Goal: Task Accomplishment & Management: Manage account settings

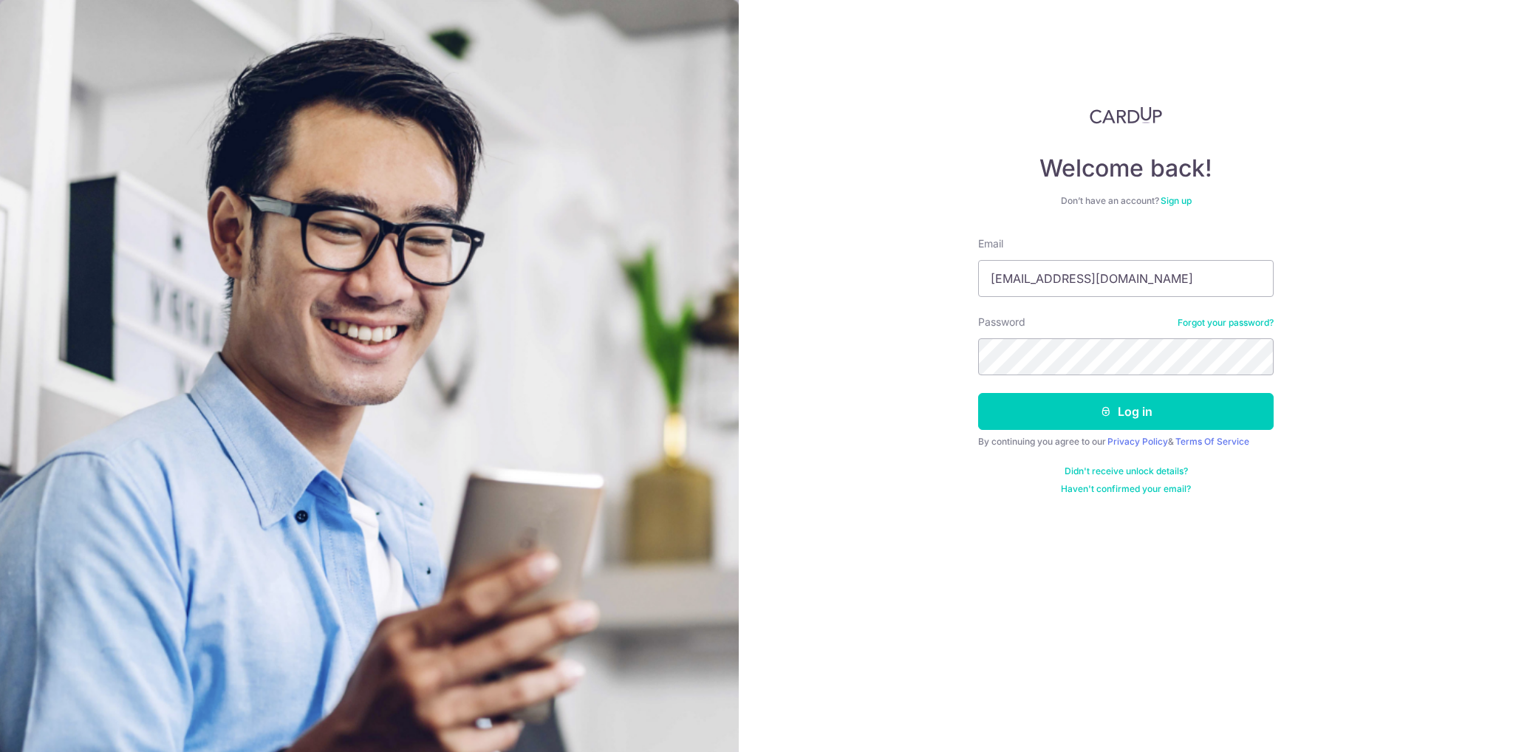
click at [1055, 429] on form "Email coolz_hao@hotmail.com Password Forgot your password? Log in By continuing…" at bounding box center [1125, 365] width 295 height 259
click at [1050, 414] on button "Log in" at bounding box center [1125, 411] width 295 height 37
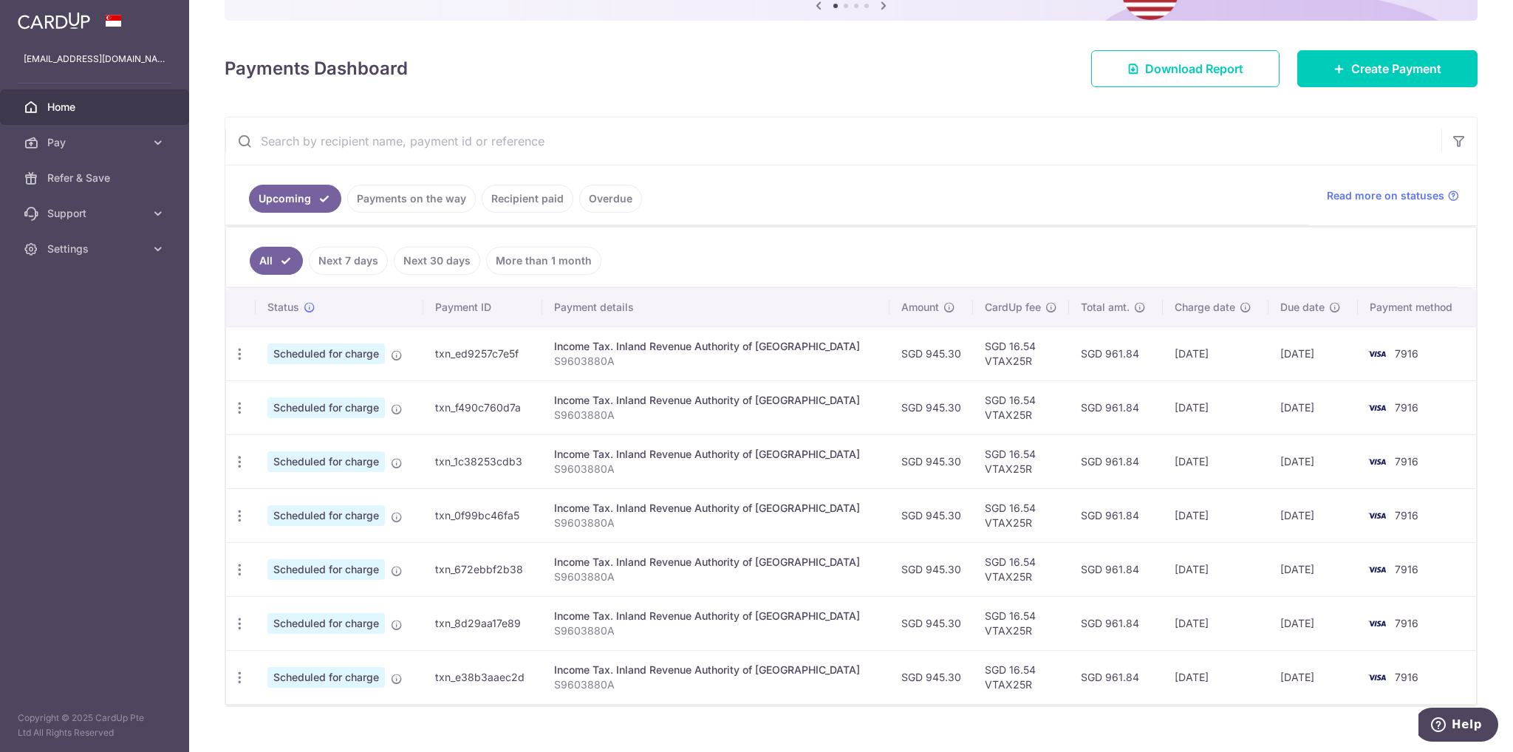
scroll to position [189, 0]
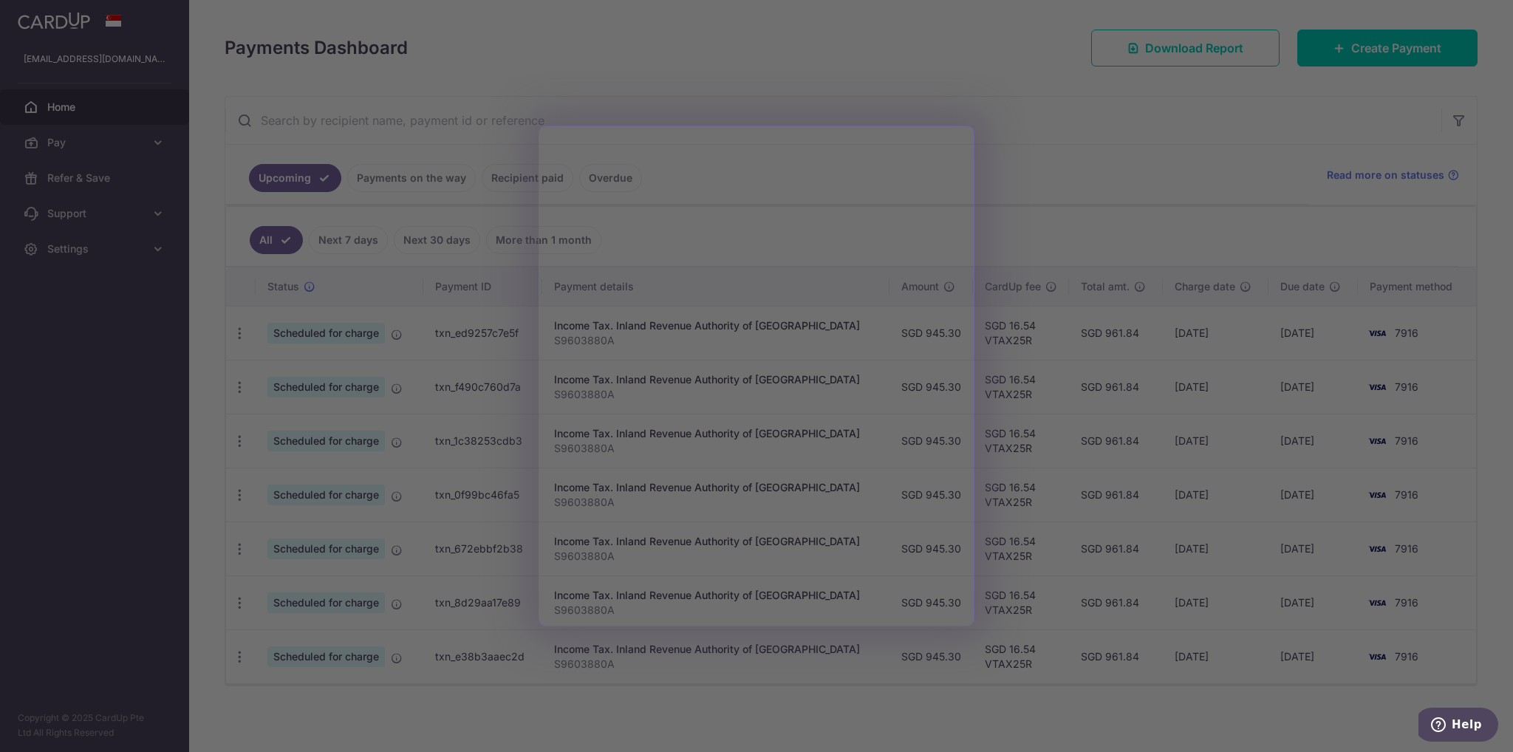
click at [1076, 134] on div at bounding box center [764, 379] width 1528 height 759
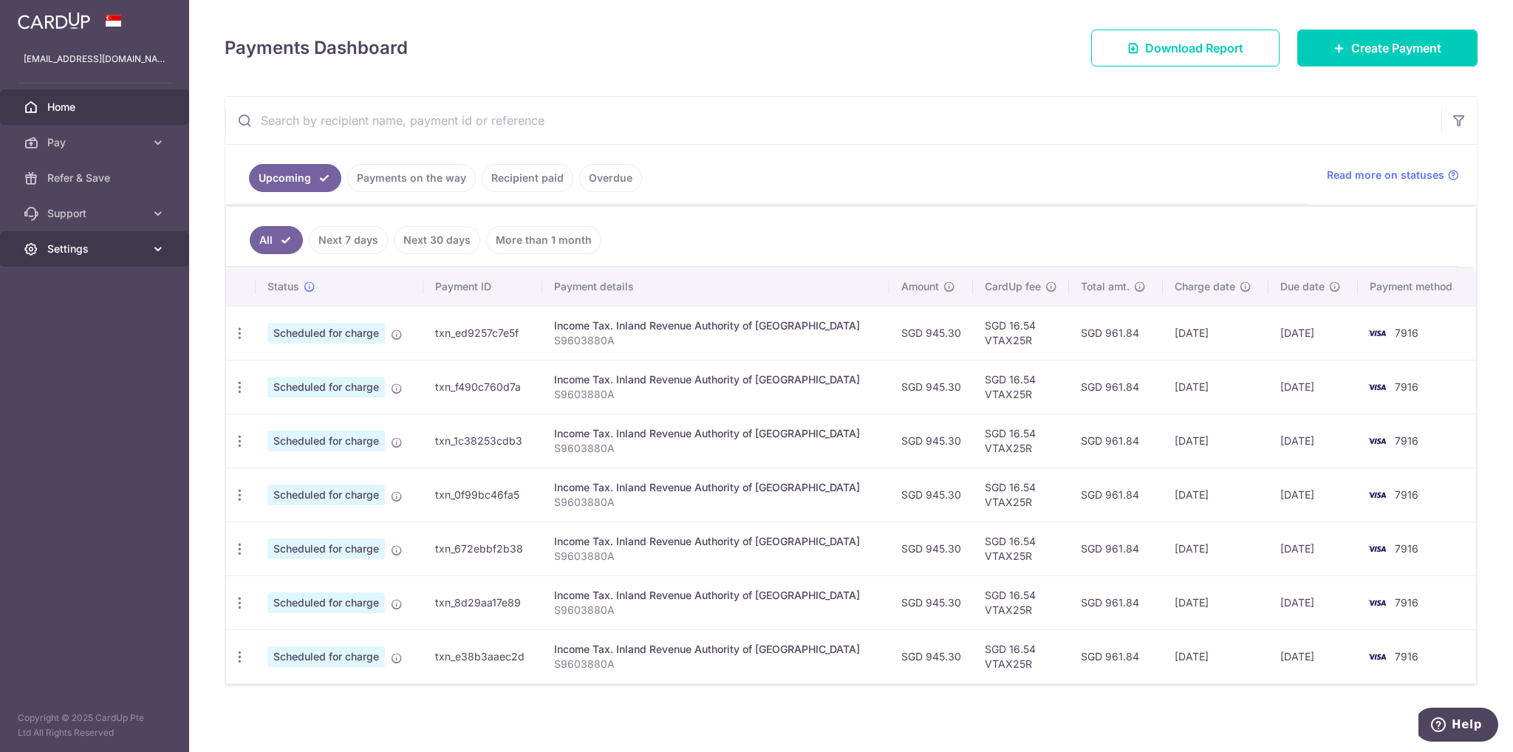
click at [145, 249] on link "Settings" at bounding box center [94, 248] width 189 height 35
click at [82, 270] on link "Account" at bounding box center [94, 284] width 189 height 35
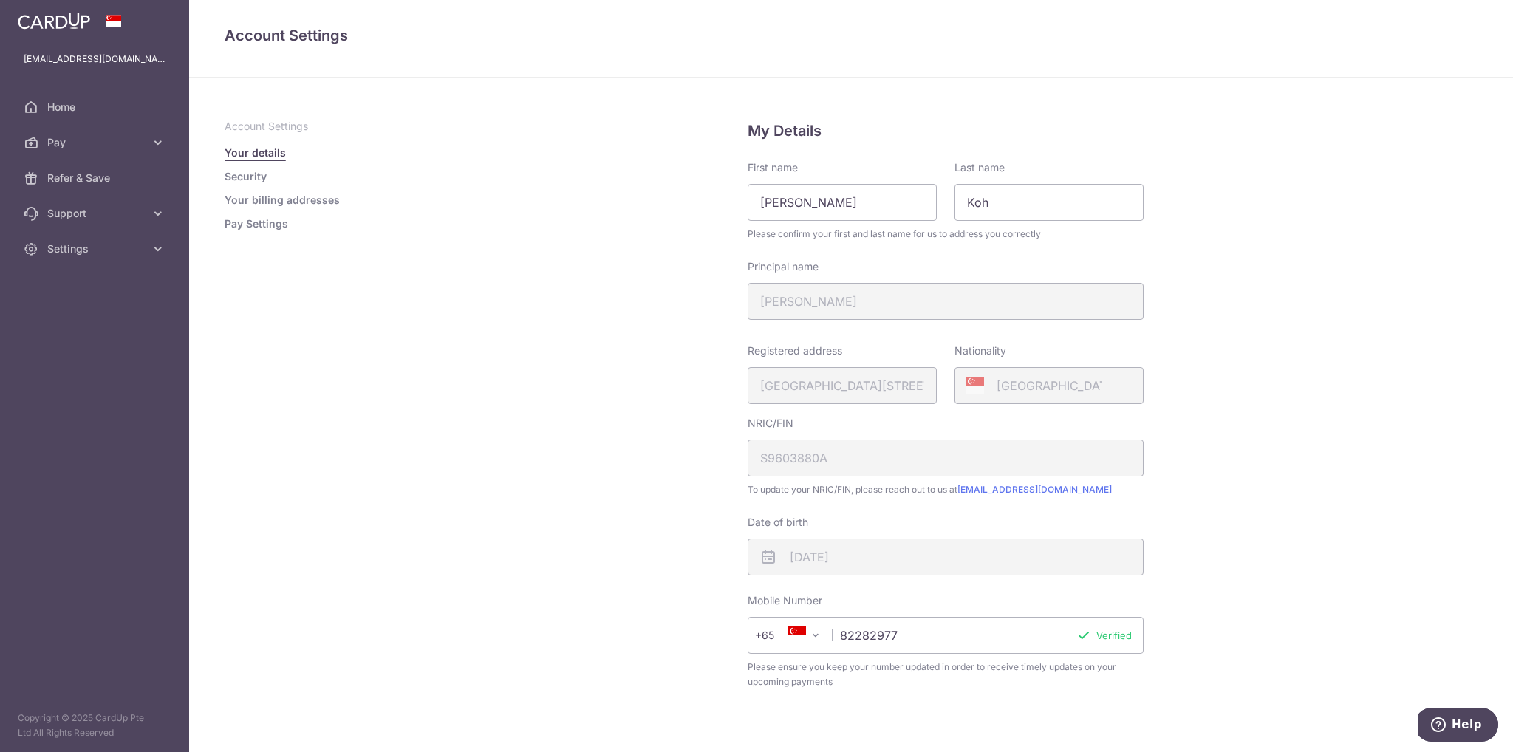
click at [270, 205] on link "Your billing addresses" at bounding box center [282, 200] width 115 height 15
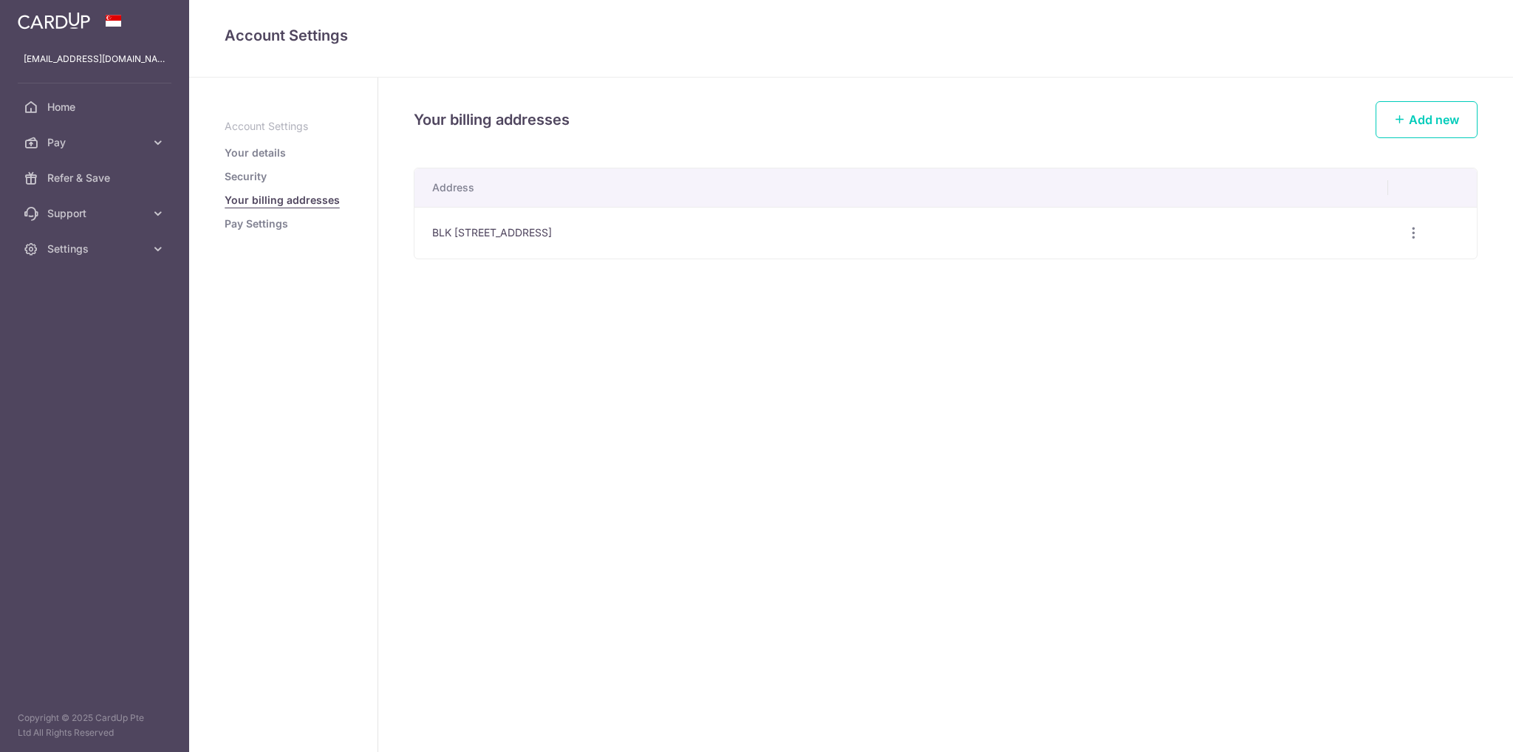
click at [254, 180] on link "Security" at bounding box center [246, 176] width 42 height 15
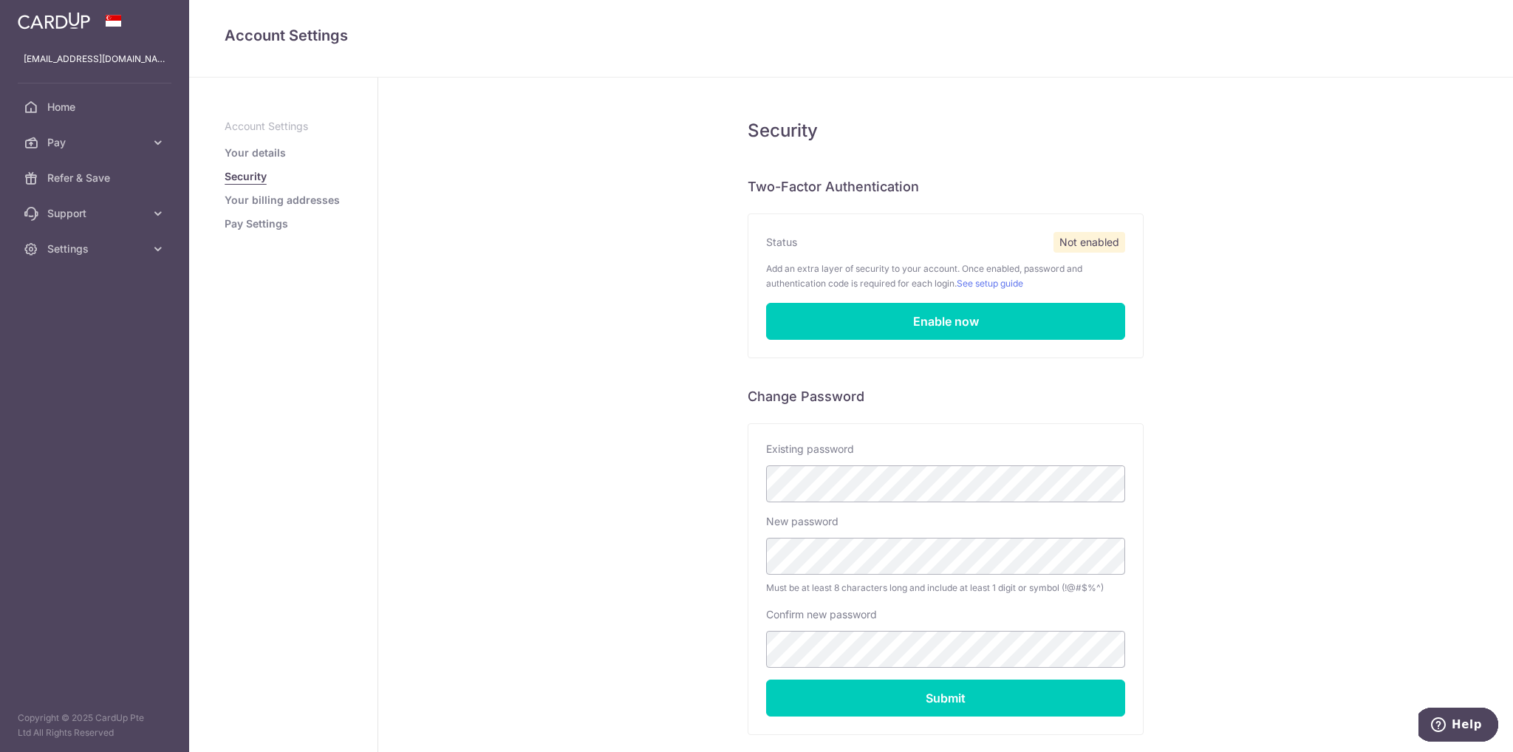
click at [263, 150] on link "Your details" at bounding box center [255, 153] width 61 height 15
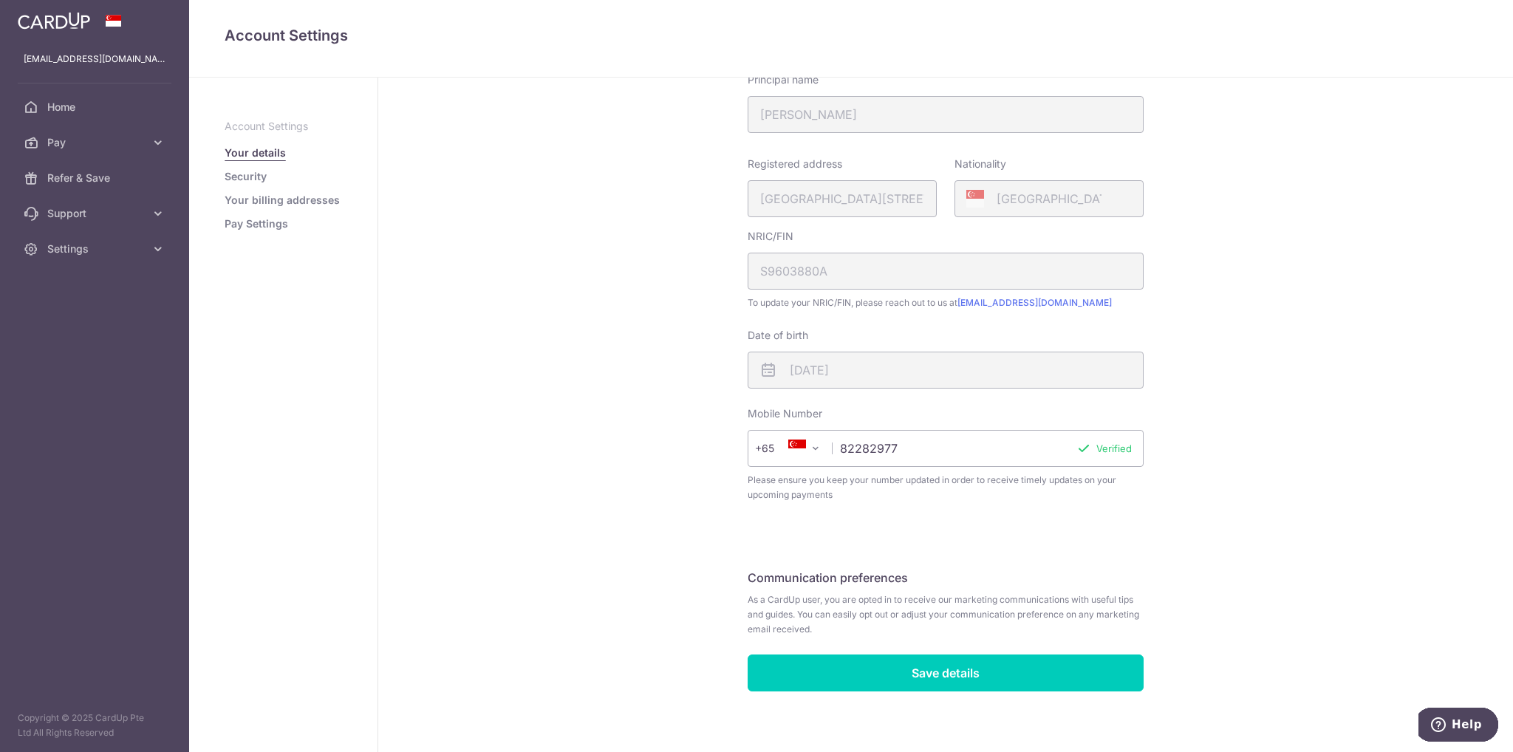
scroll to position [195, 0]
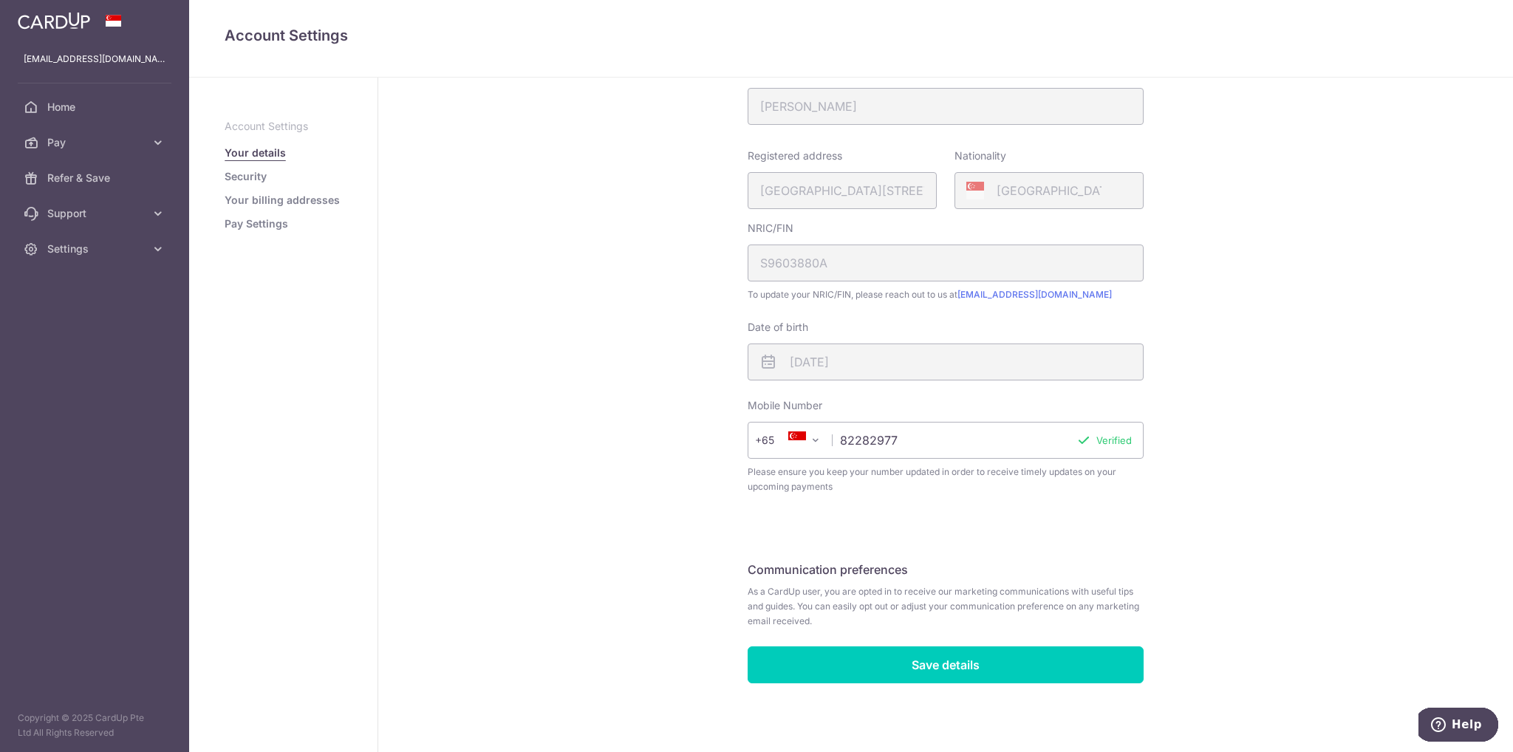
click at [259, 229] on link "Pay Settings" at bounding box center [257, 223] width 64 height 15
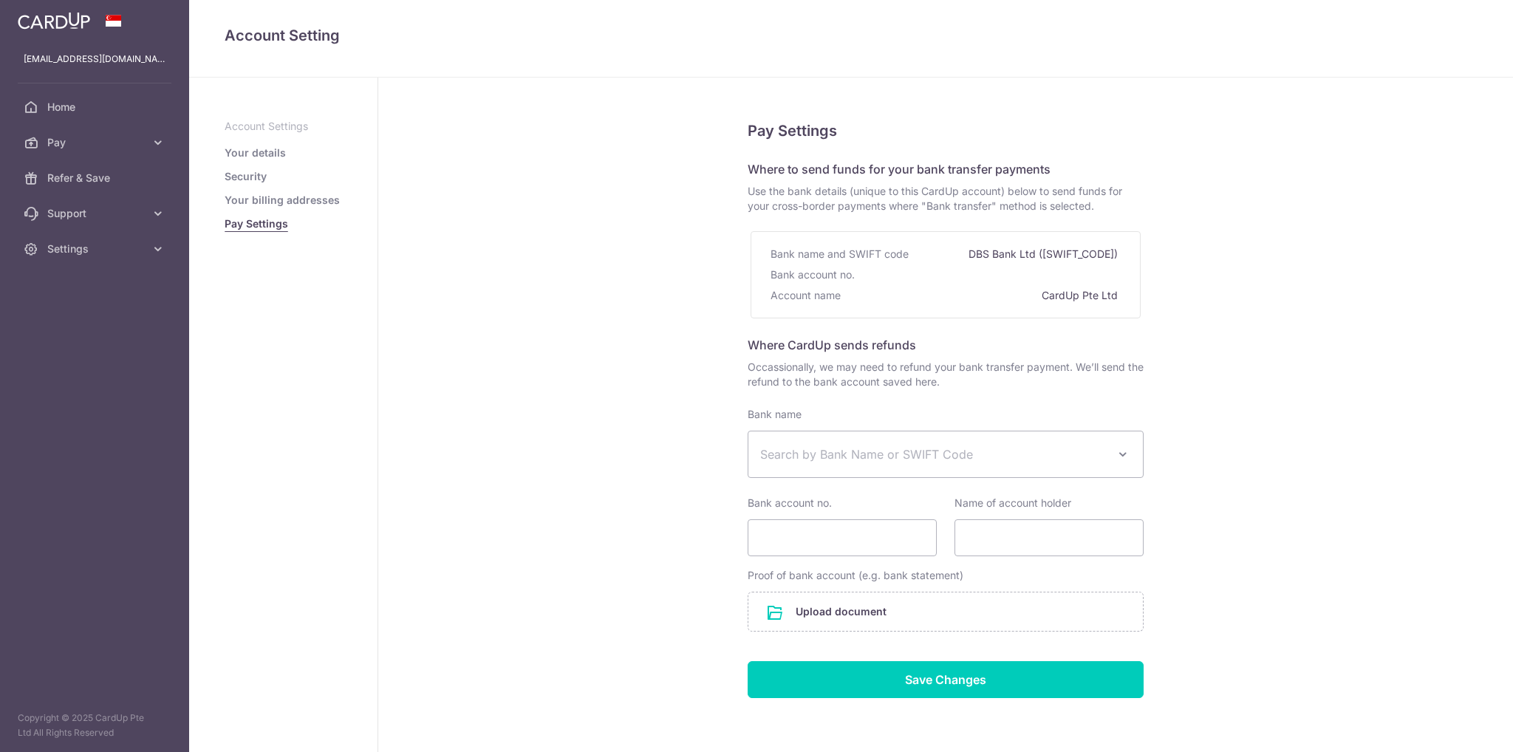
select select
click at [85, 113] on span "Home" at bounding box center [96, 107] width 98 height 15
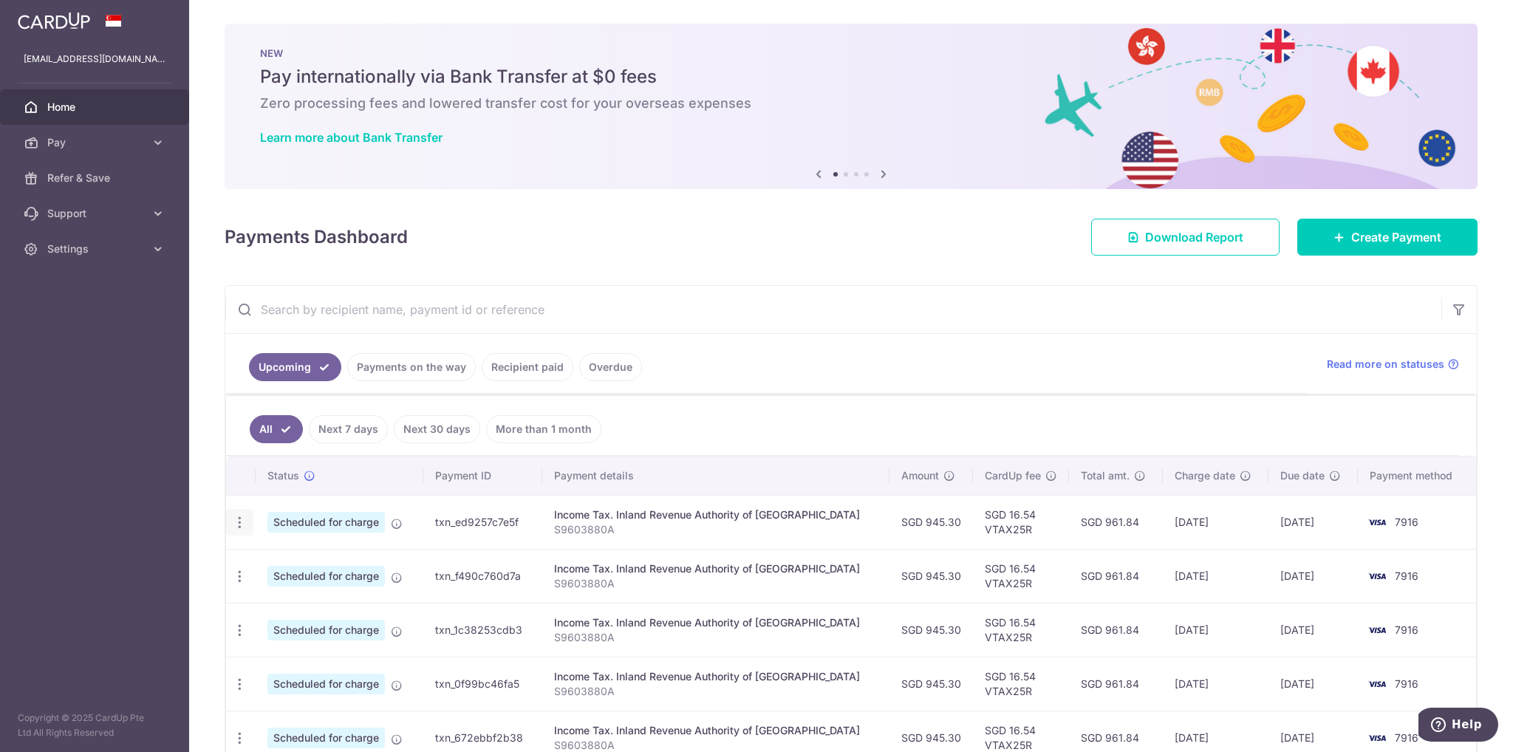
click at [243, 519] on icon "button" at bounding box center [240, 523] width 16 height 16
click at [276, 561] on span "Update payment" at bounding box center [318, 563] width 100 height 18
radio input "true"
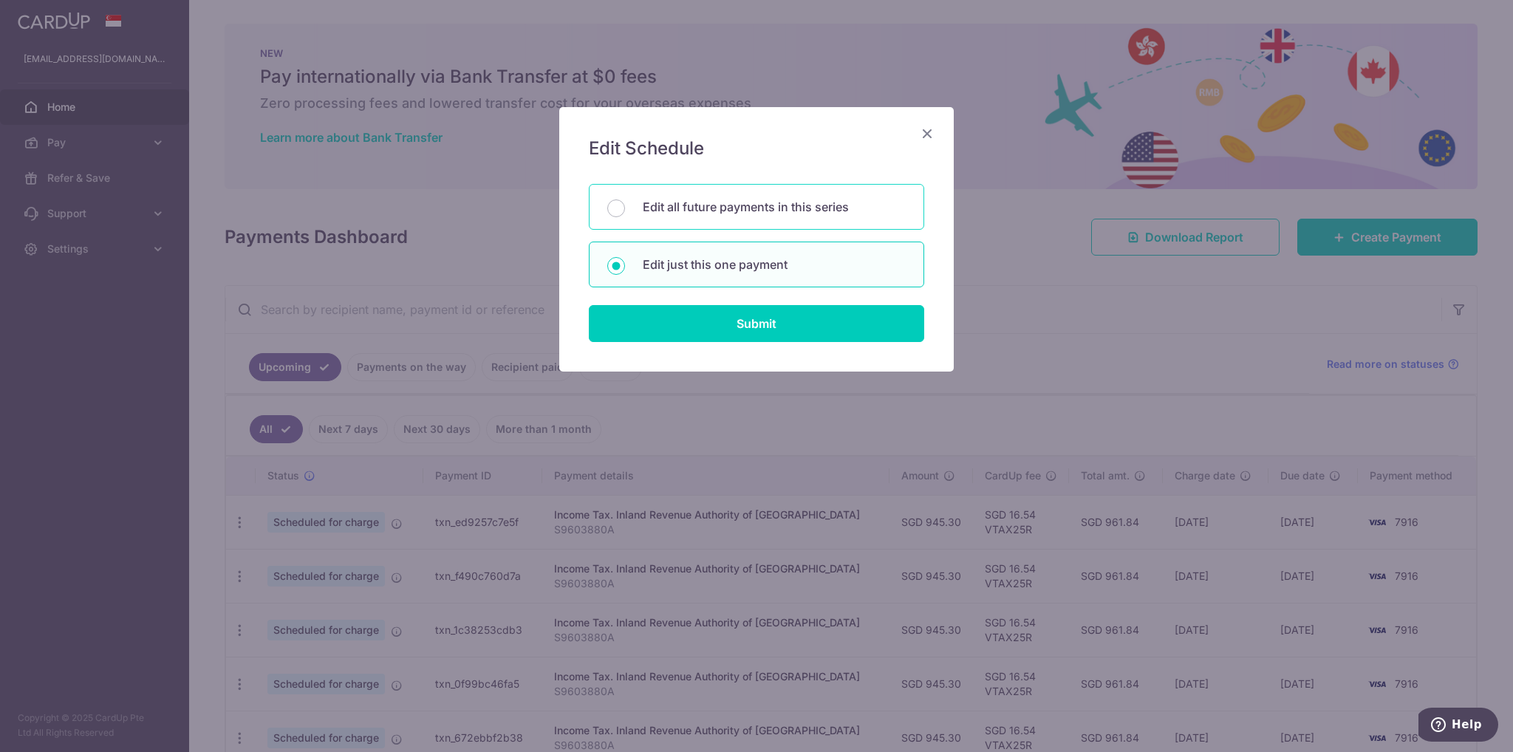
click at [684, 219] on div "Edit all future payments in this series" at bounding box center [756, 207] width 335 height 46
radio input "true"
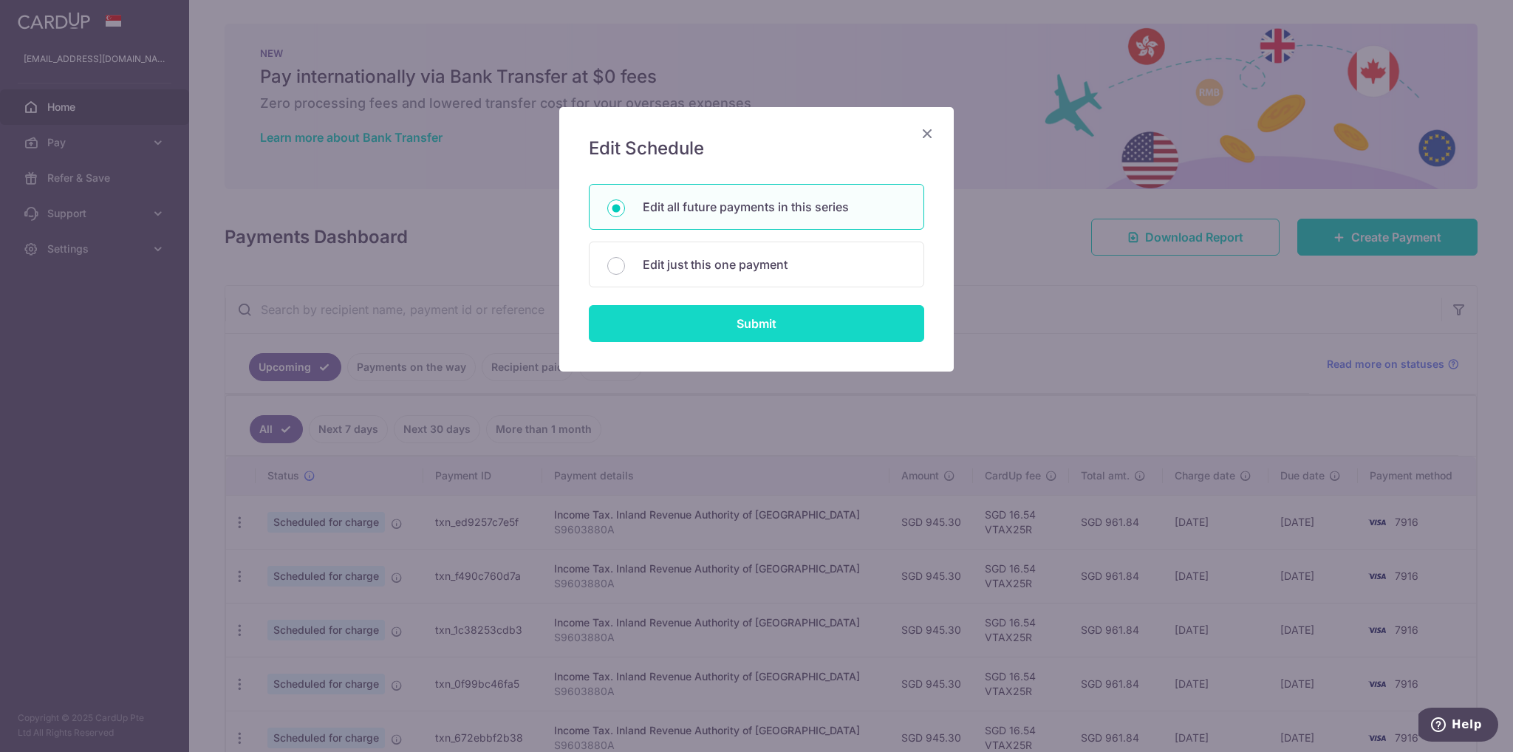
click at [703, 312] on input "Submit" at bounding box center [756, 323] width 335 height 37
radio input "true"
type input "945.30"
type input "S9603880A"
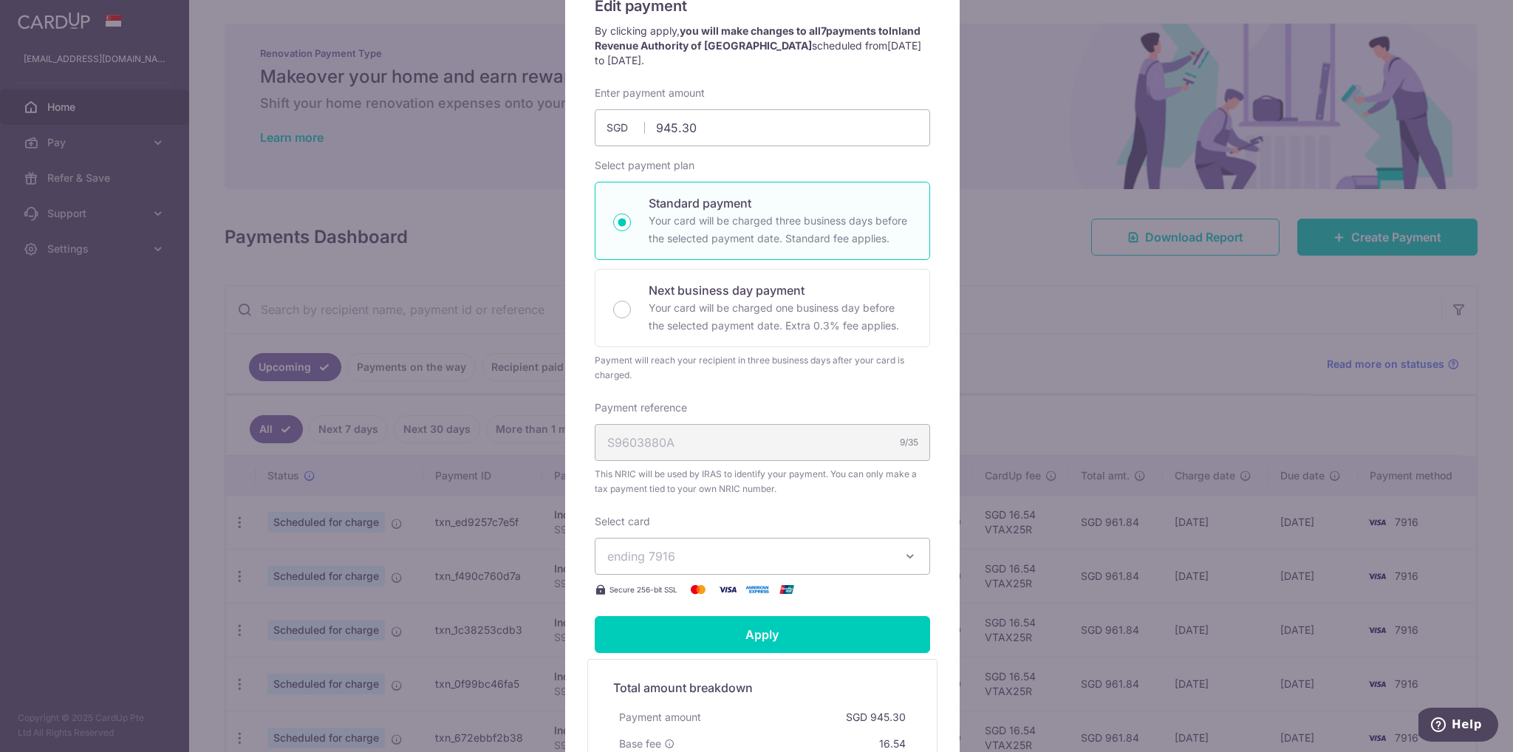
scroll to position [148, 0]
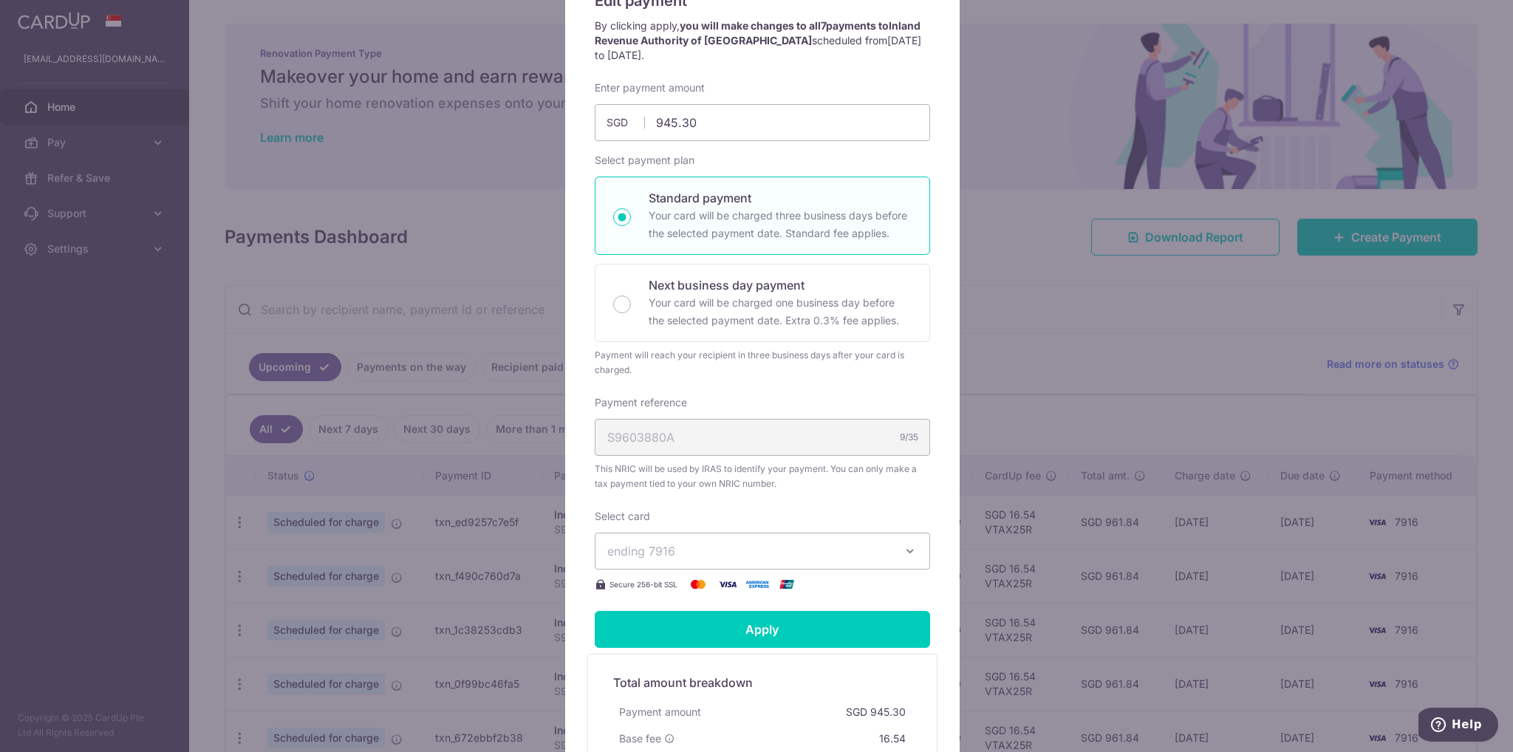
click at [707, 556] on span "ending 7916" at bounding box center [749, 551] width 284 height 18
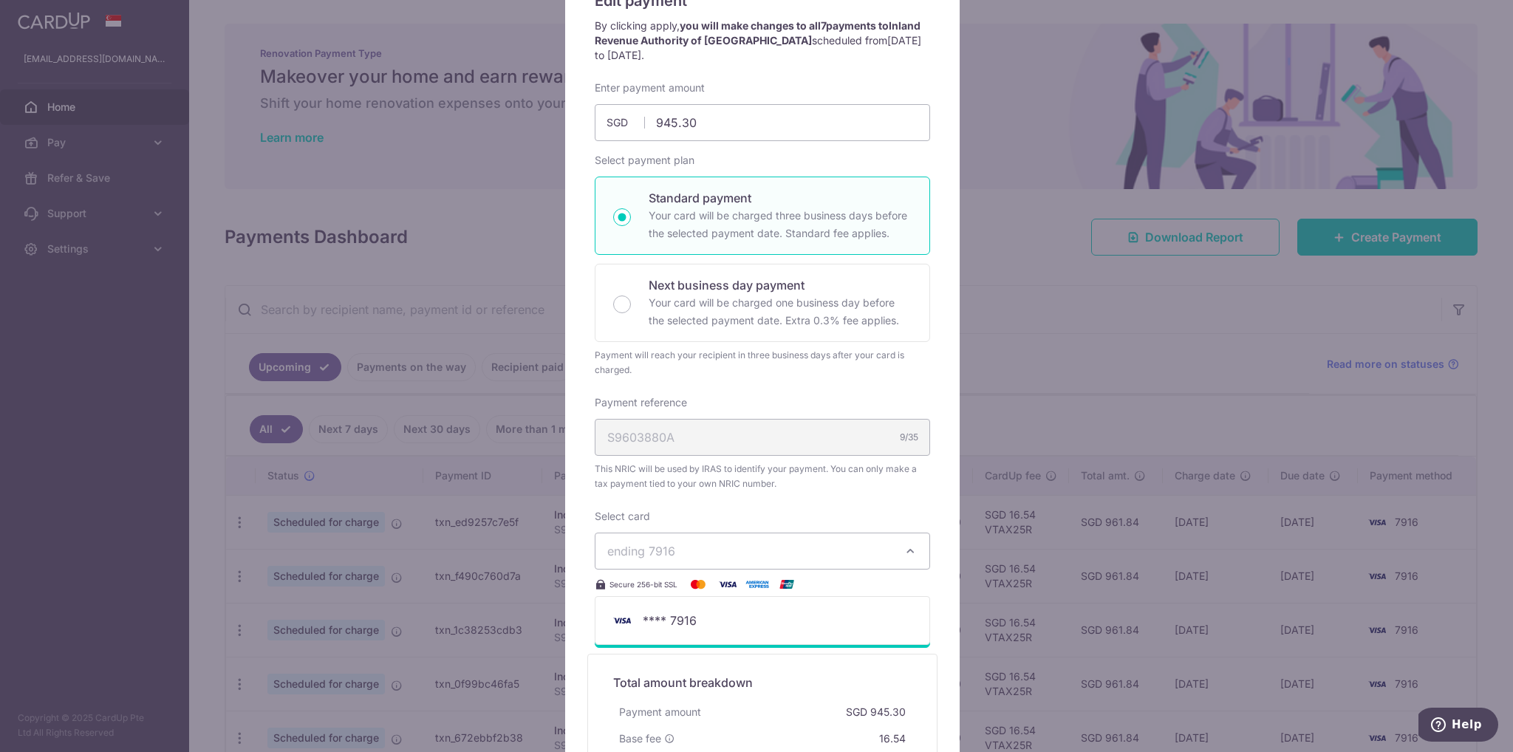
click at [714, 556] on span "ending 7916" at bounding box center [749, 551] width 284 height 18
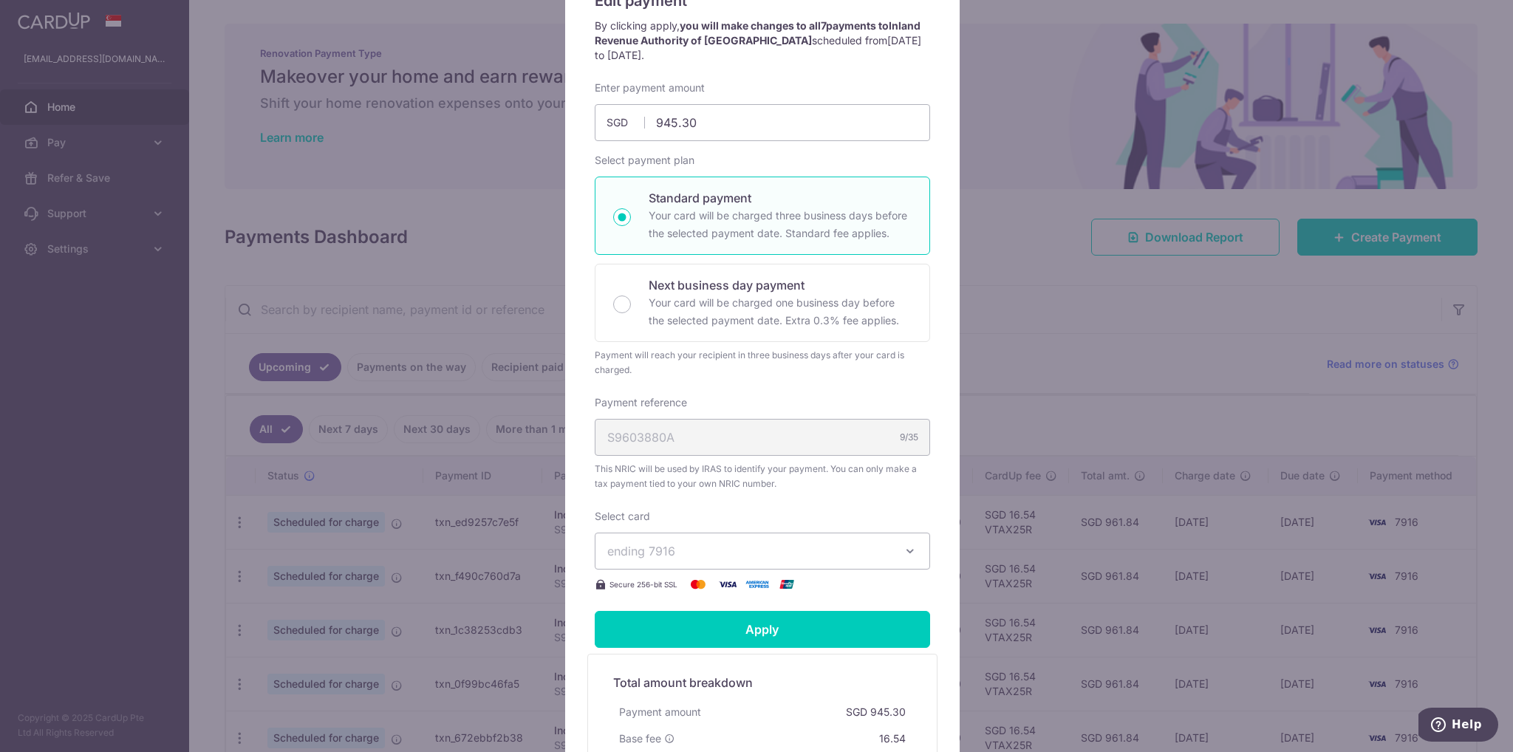
click at [714, 556] on span "ending 7916" at bounding box center [749, 551] width 284 height 18
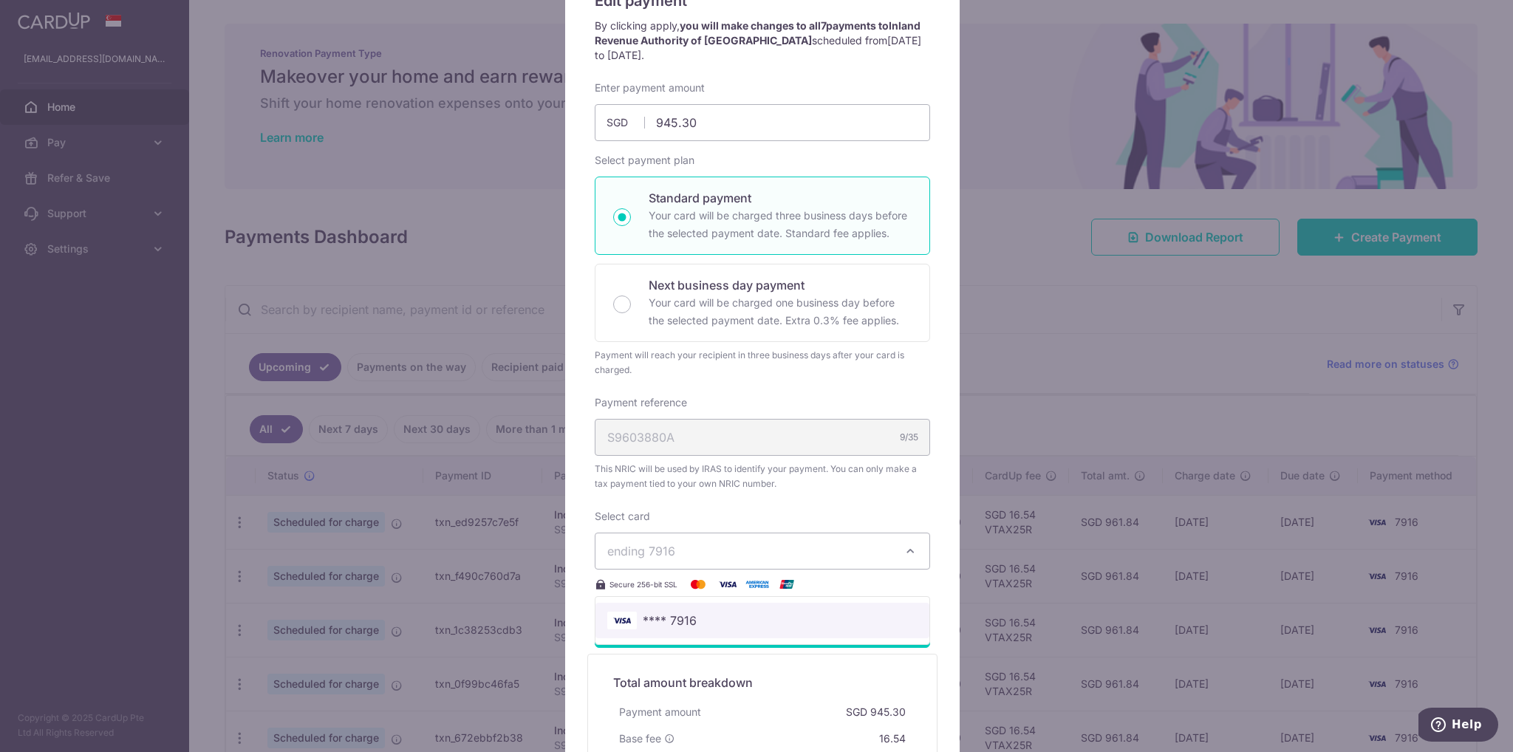
click at [678, 613] on span "**** 7916" at bounding box center [670, 621] width 54 height 18
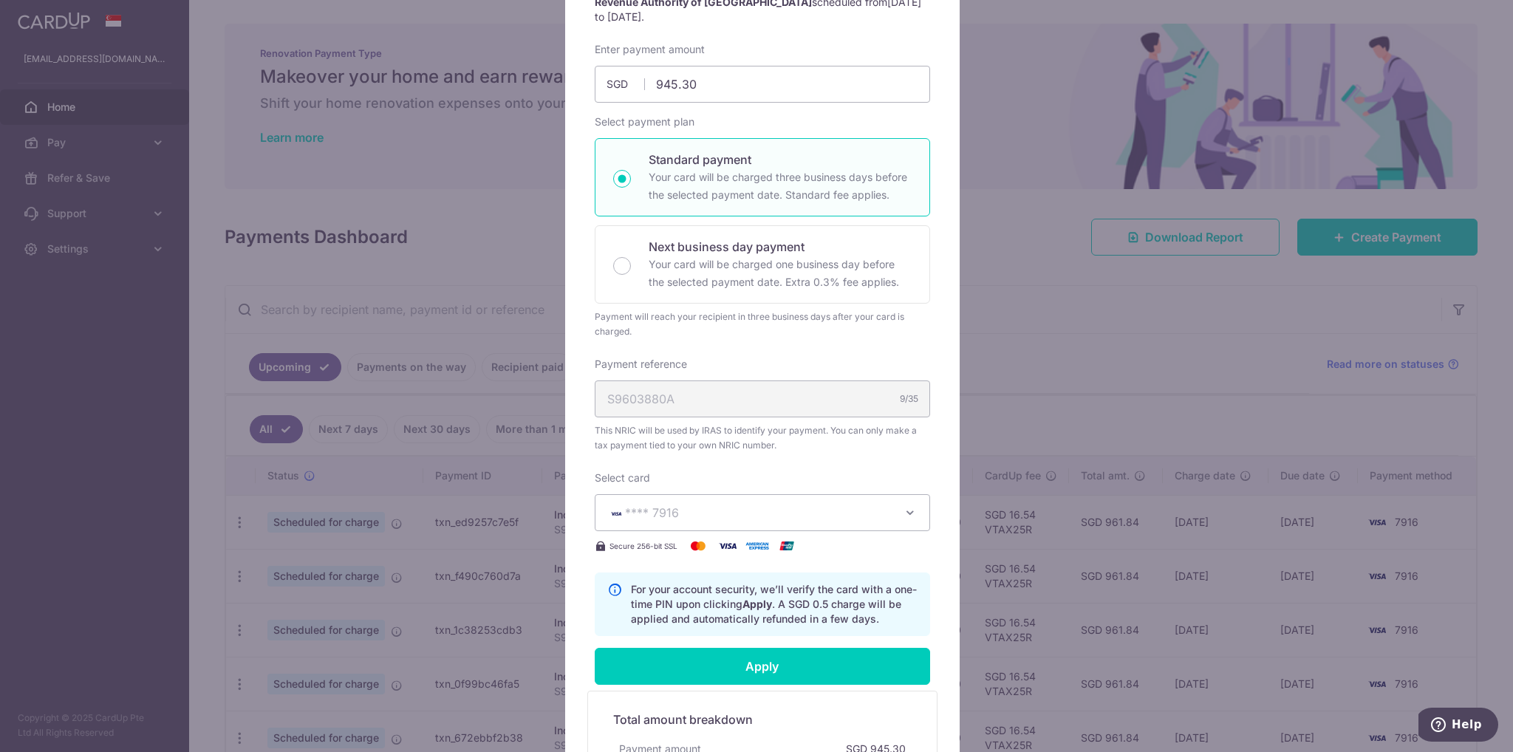
scroll to position [369, 0]
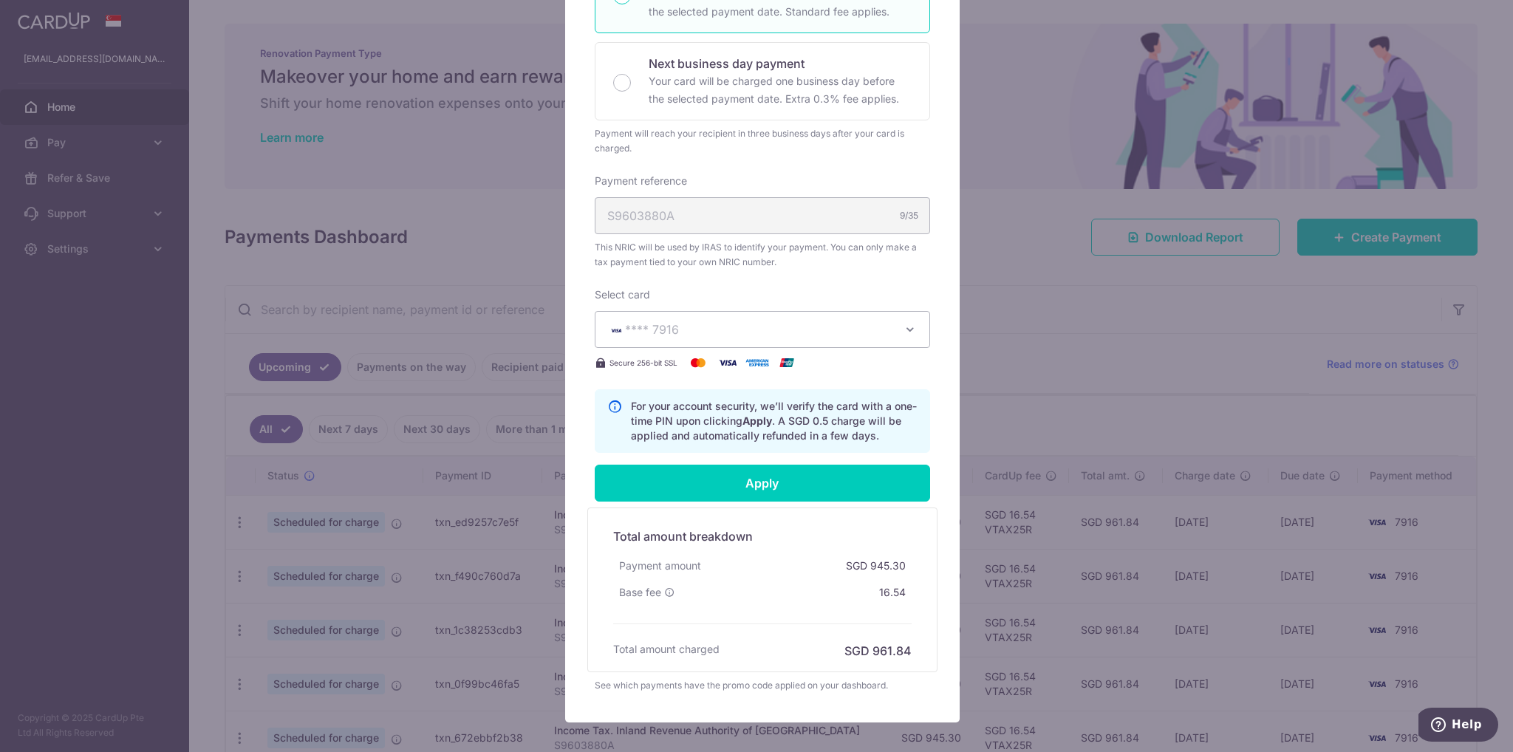
click at [750, 329] on span "**** 7916" at bounding box center [749, 330] width 284 height 18
click at [705, 391] on span "**** 7916" at bounding box center [762, 399] width 310 height 18
click at [663, 333] on span "**** 7916" at bounding box center [652, 329] width 54 height 15
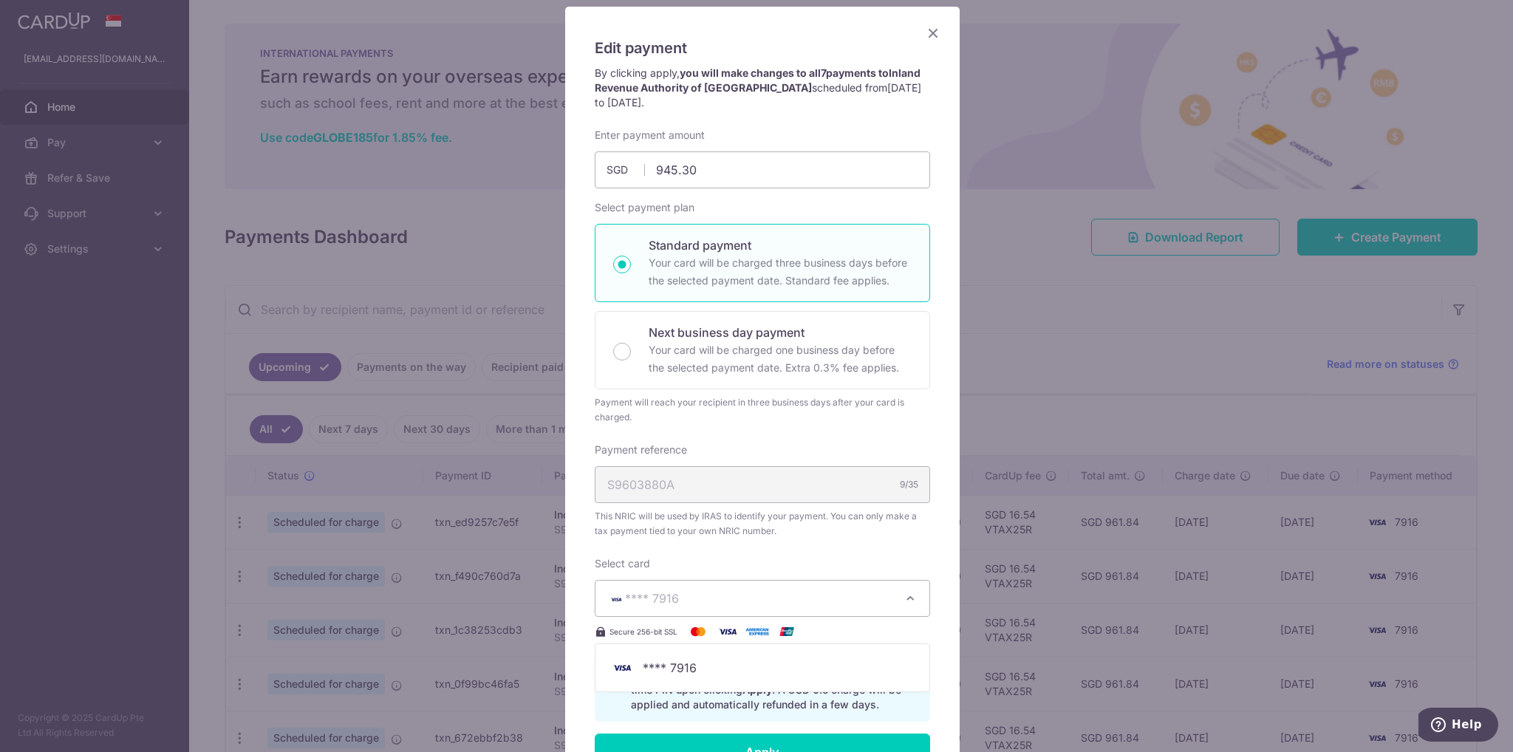
scroll to position [0, 0]
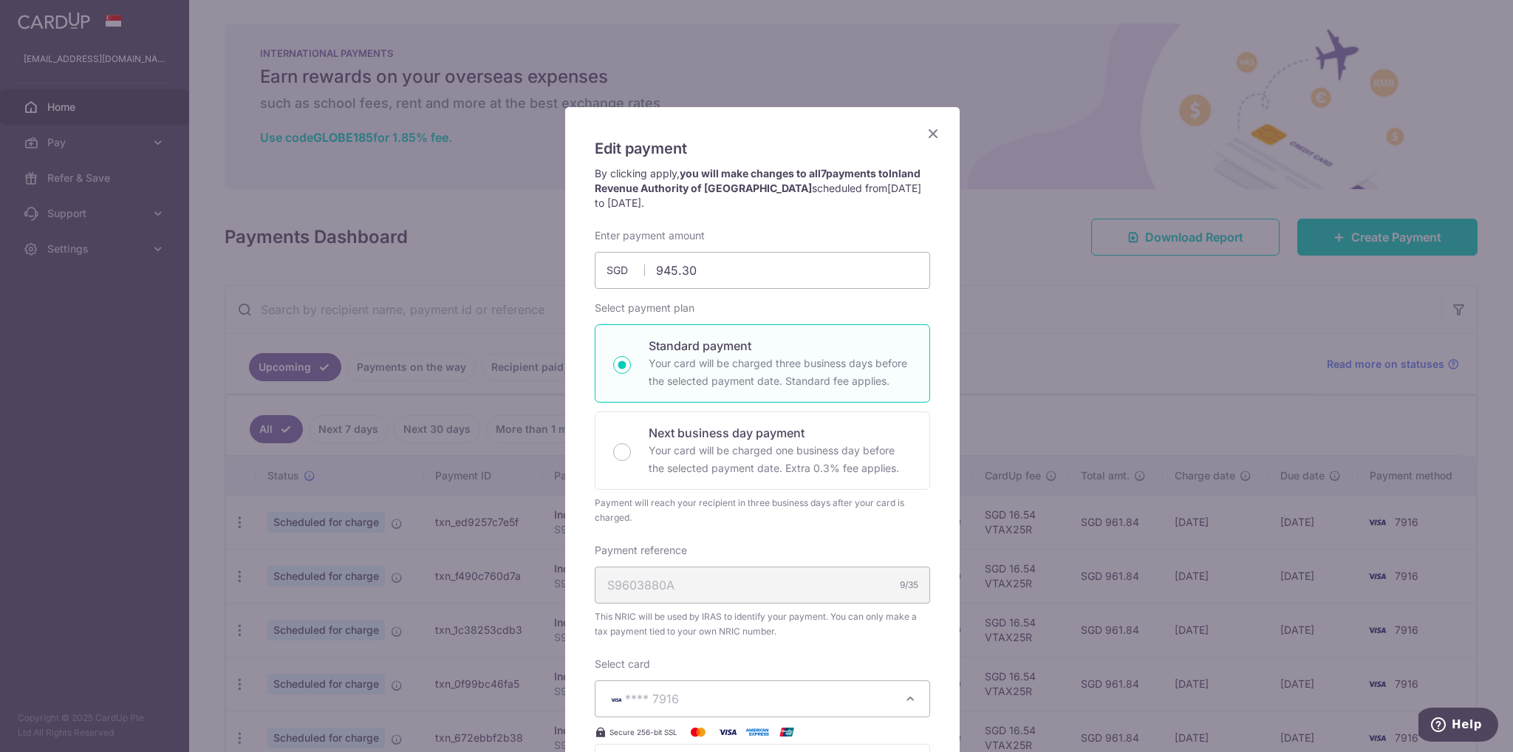
click at [924, 137] on icon "Close" at bounding box center [933, 133] width 18 height 18
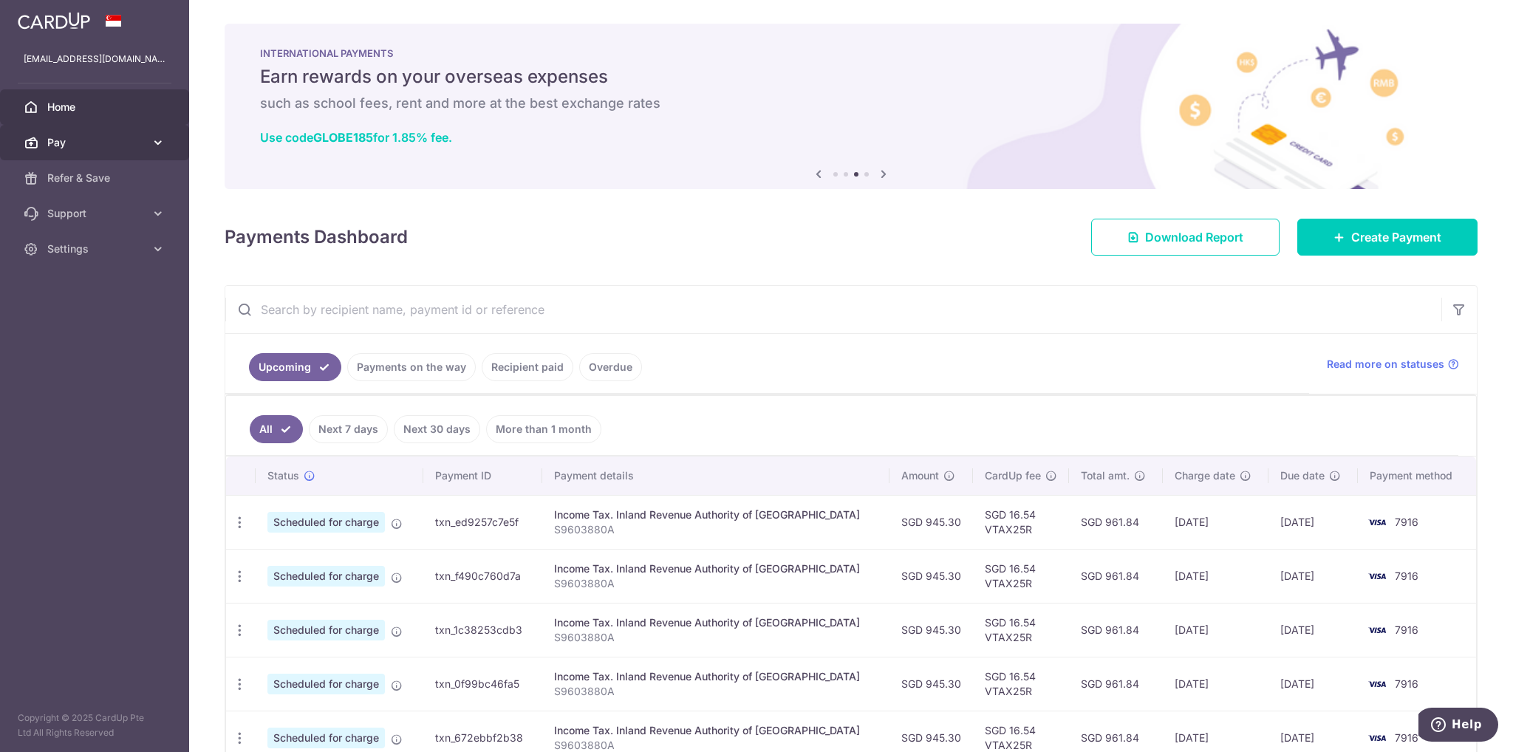
click at [158, 143] on icon at bounding box center [158, 142] width 15 height 15
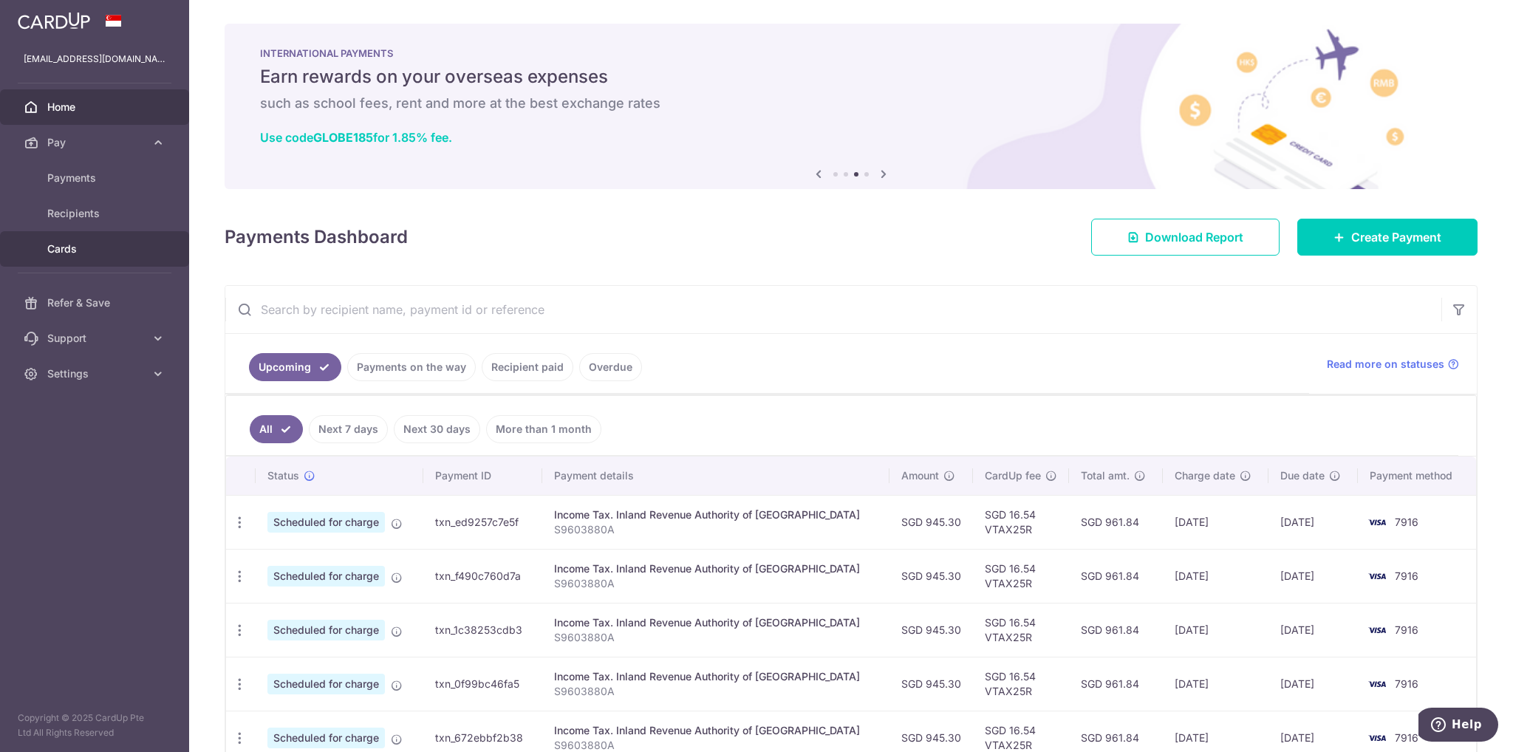
click at [115, 240] on link "Cards" at bounding box center [94, 248] width 189 height 35
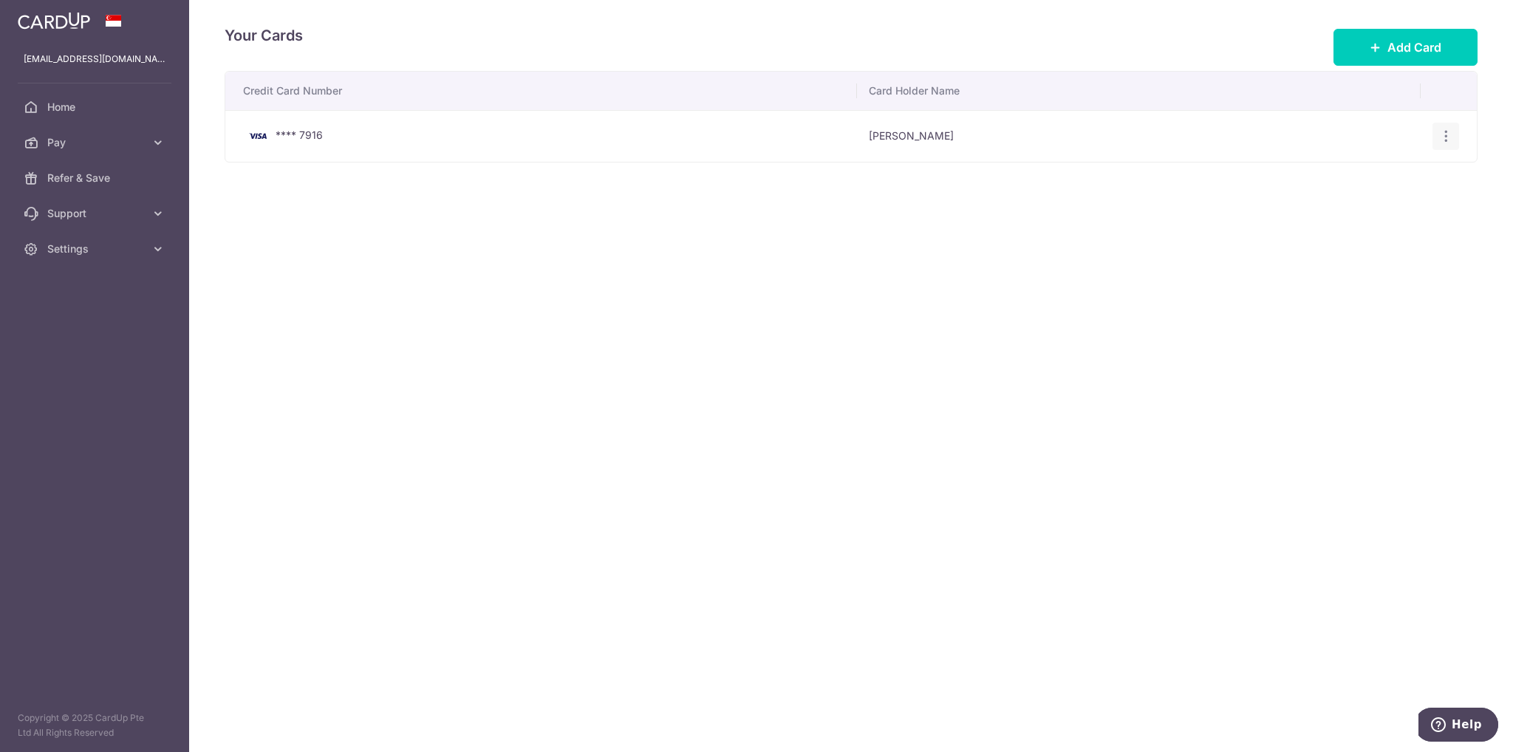
click at [1446, 139] on icon "button" at bounding box center [1446, 137] width 16 height 16
click at [1421, 175] on span "View/Edit" at bounding box center [1396, 177] width 100 height 18
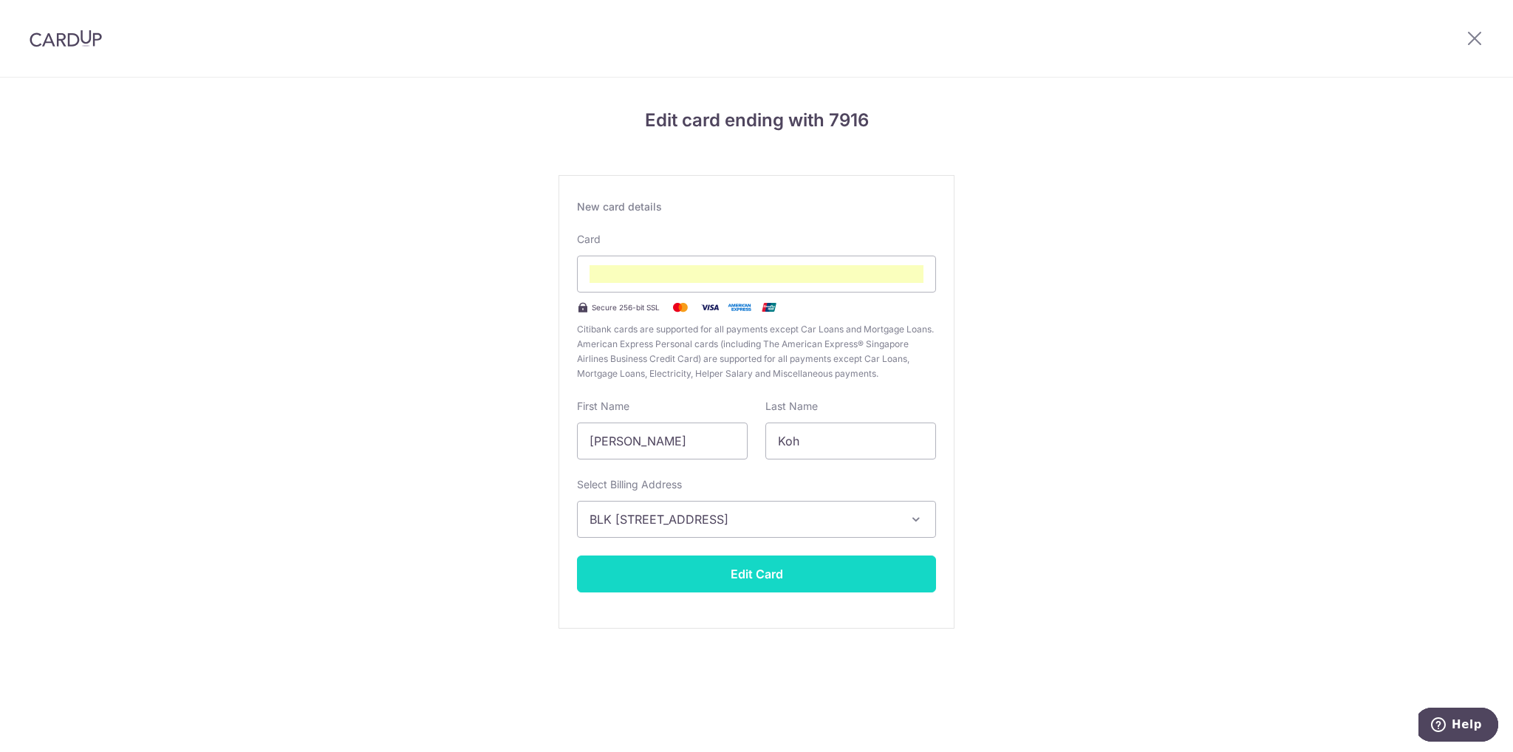
click at [807, 572] on button "Edit Card" at bounding box center [756, 574] width 359 height 37
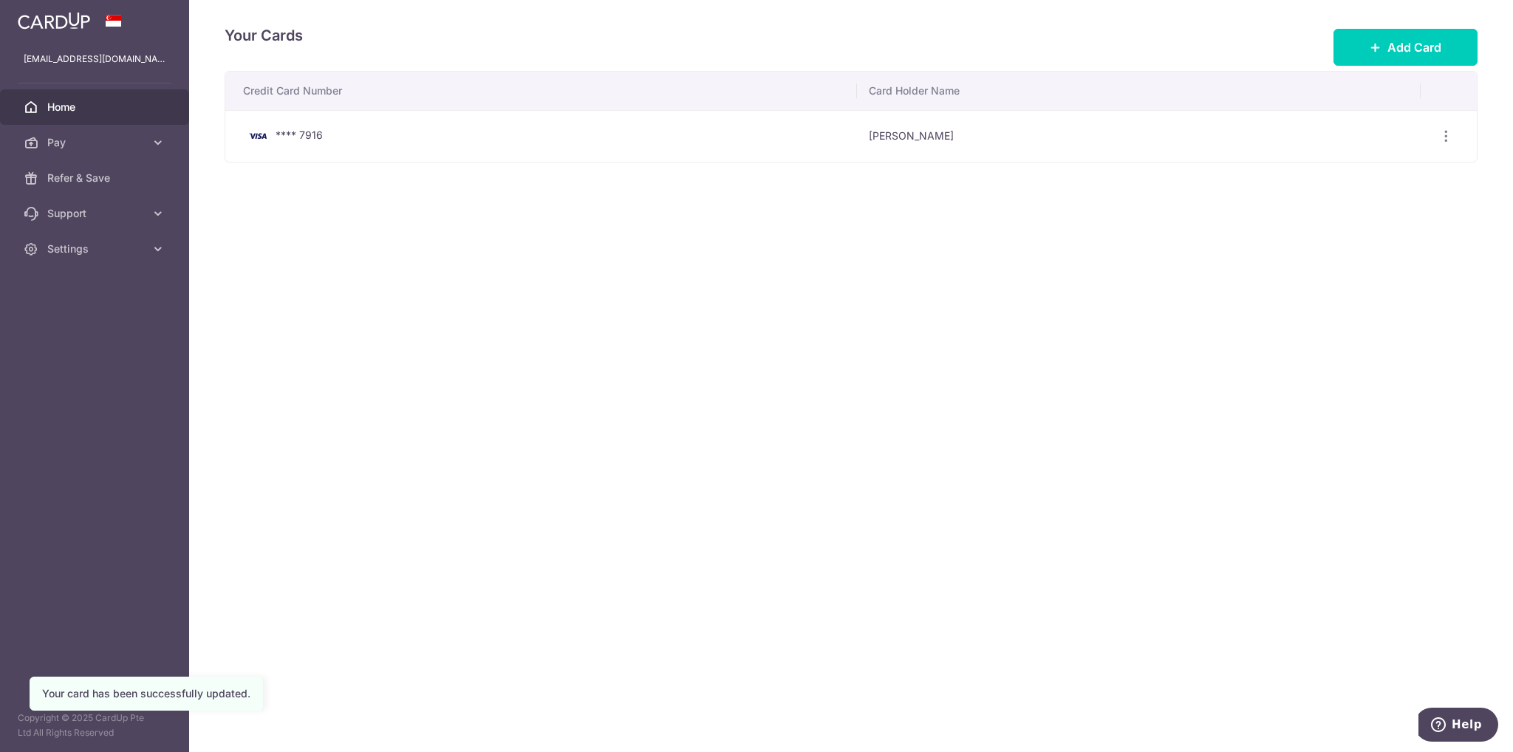
click at [59, 108] on span "Home" at bounding box center [96, 107] width 98 height 15
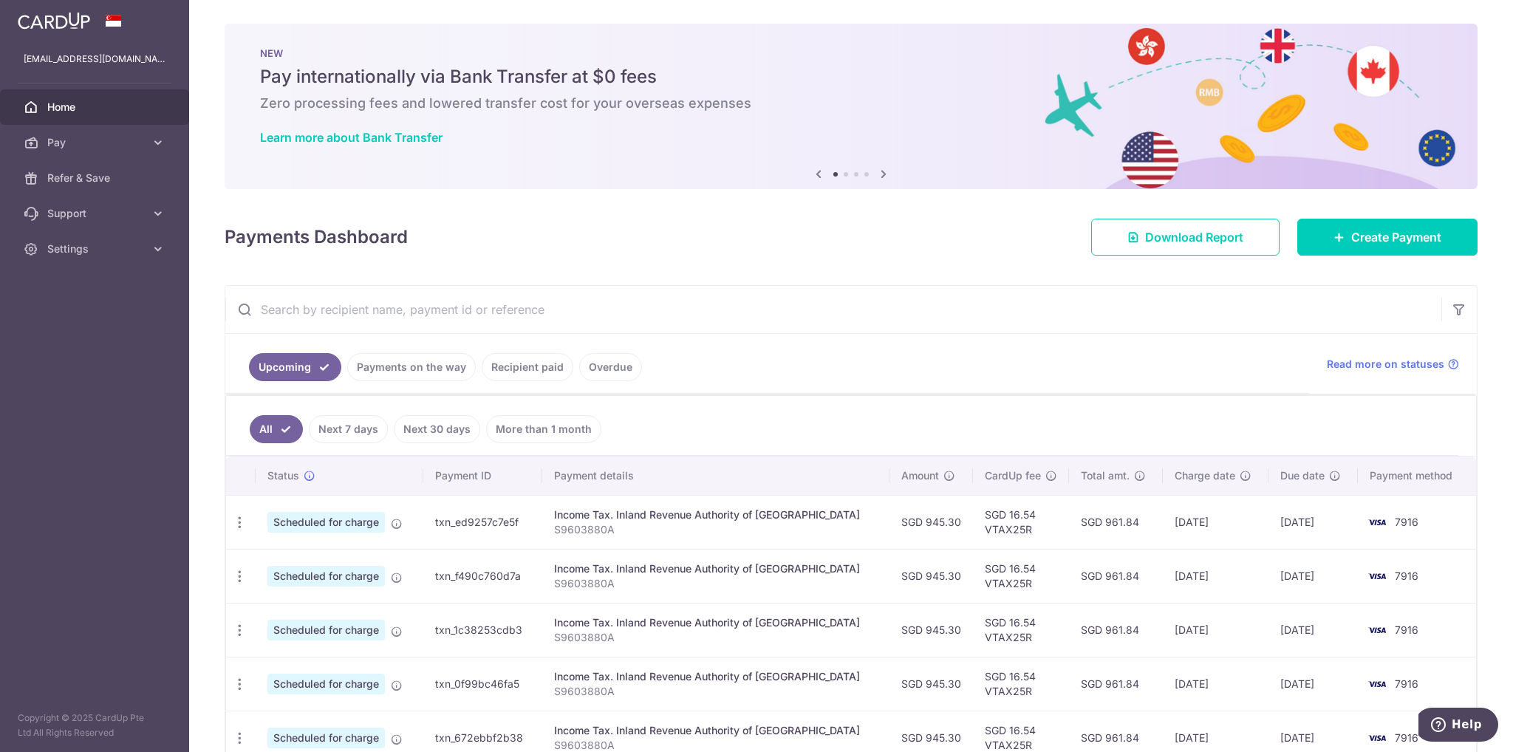
click at [547, 362] on link "Recipient paid" at bounding box center [528, 367] width 92 height 28
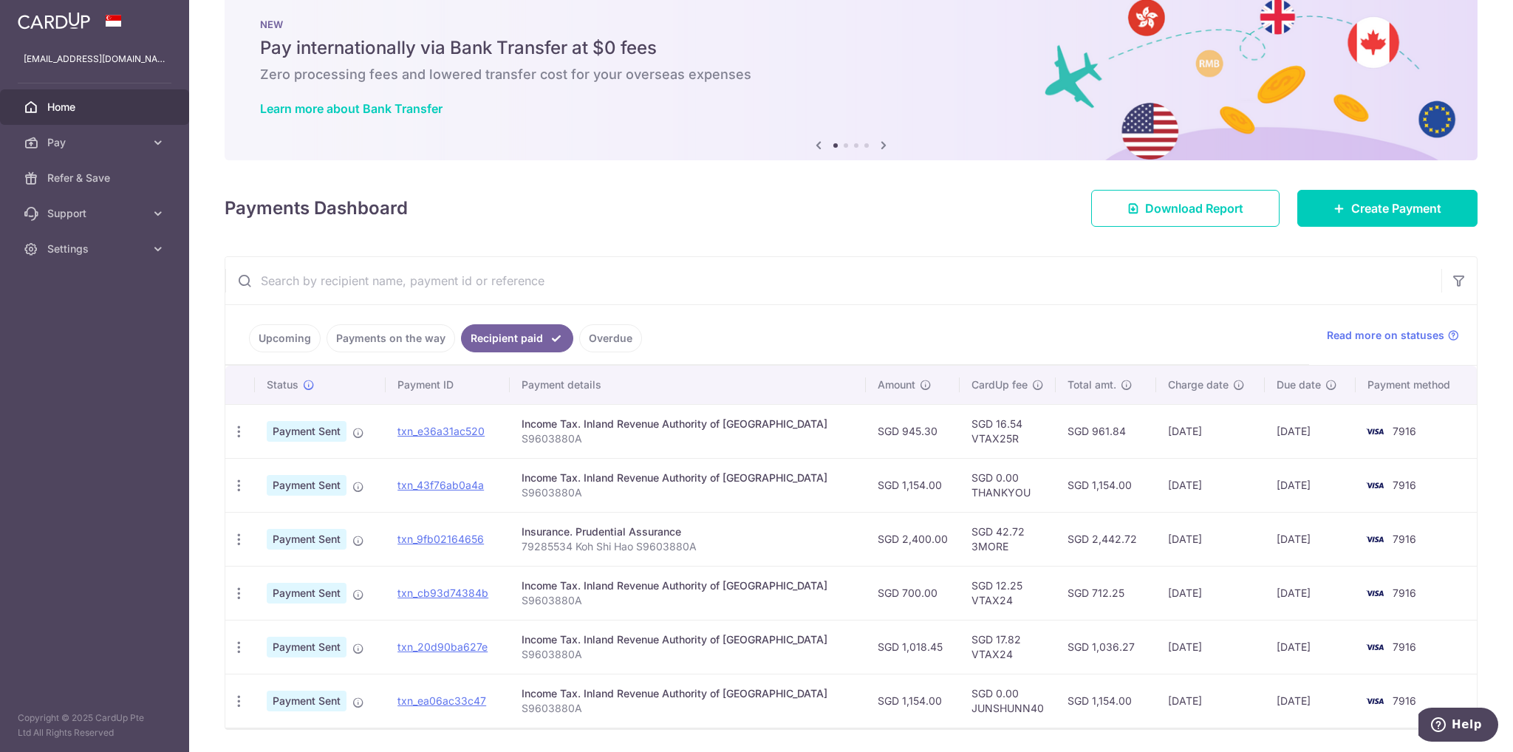
scroll to position [74, 0]
